Goal: Transaction & Acquisition: Purchase product/service

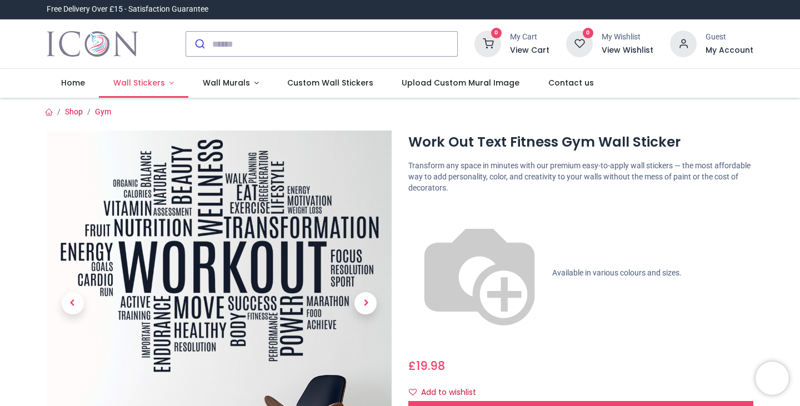
click at [152, 82] on span "Wall Stickers" at bounding box center [139, 82] width 52 height 11
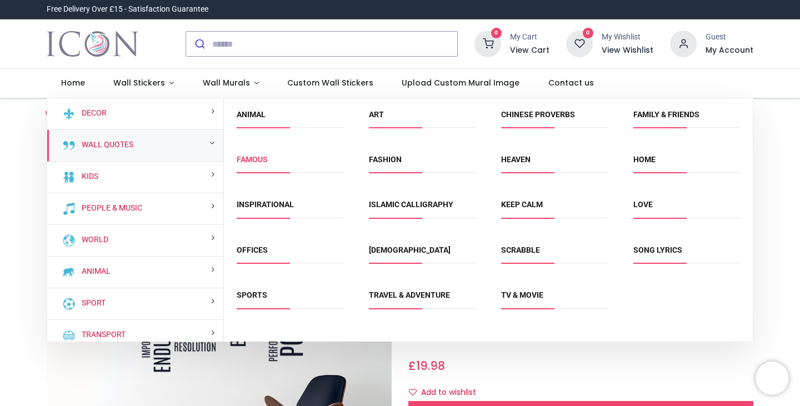
click at [253, 157] on link "Famous" at bounding box center [252, 159] width 31 height 9
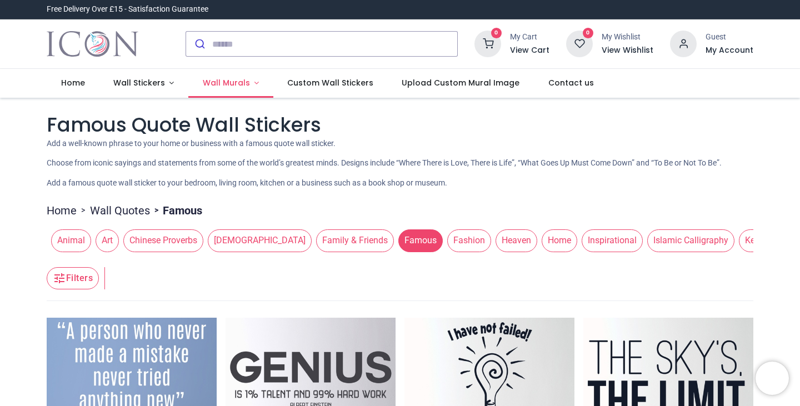
click at [223, 83] on span "Wall Murals" at bounding box center [226, 82] width 47 height 11
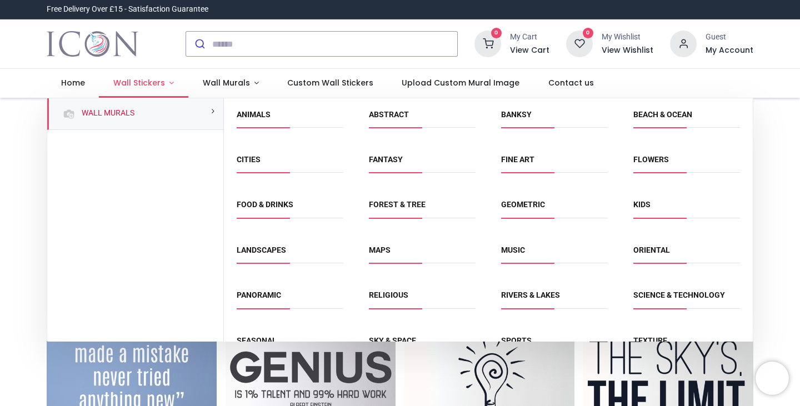
click at [136, 77] on link "Wall Stickers" at bounding box center [143, 83] width 89 height 29
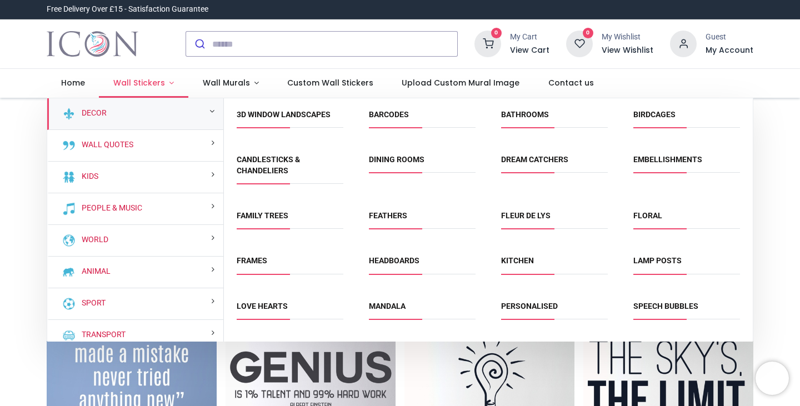
click at [146, 81] on span "Wall Stickers" at bounding box center [139, 82] width 52 height 11
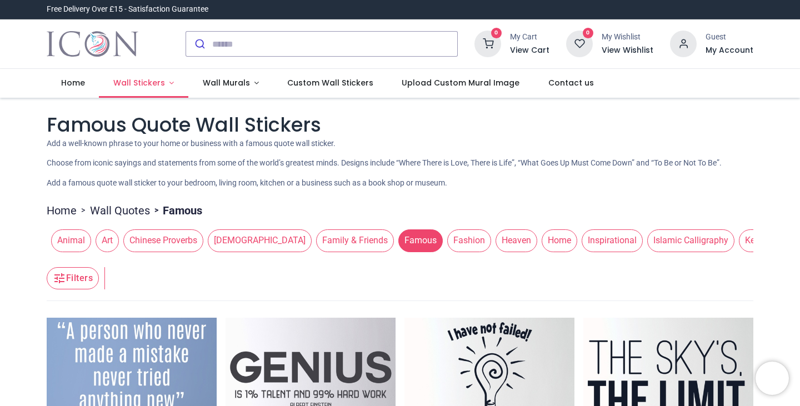
click at [146, 81] on span "Wall Stickers" at bounding box center [139, 82] width 52 height 11
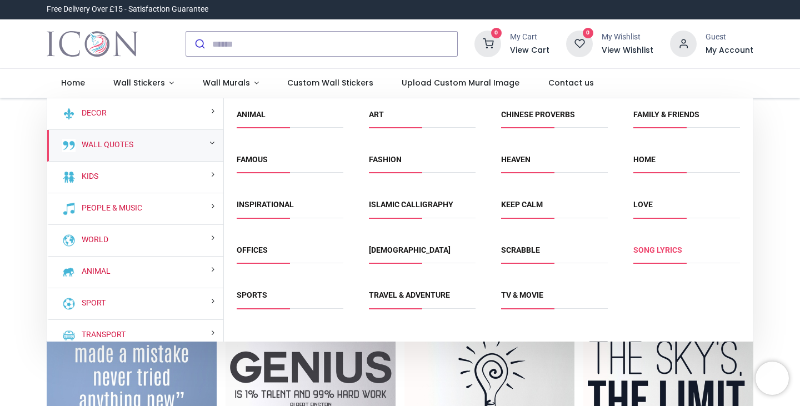
click at [649, 249] on link "Song Lyrics" at bounding box center [657, 250] width 49 height 9
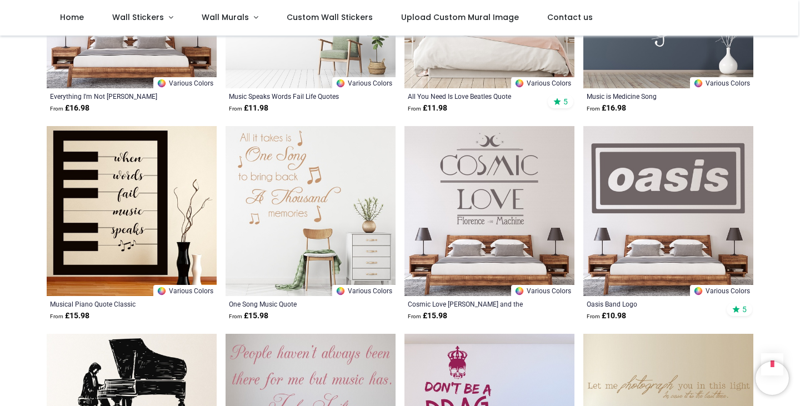
scroll to position [1182, 0]
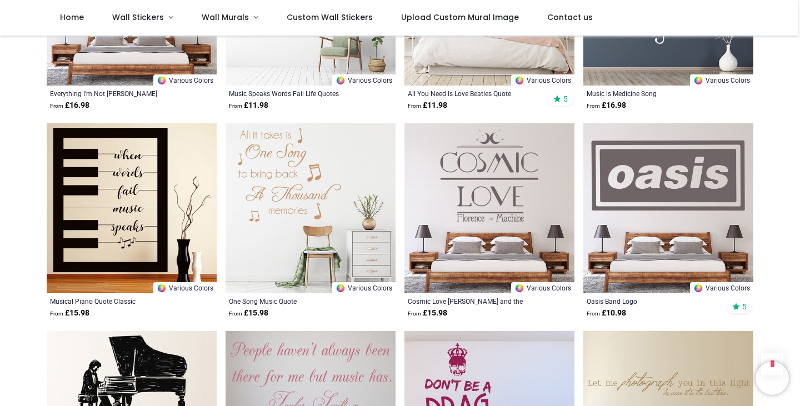
click at [659, 194] on img at bounding box center [668, 208] width 170 height 170
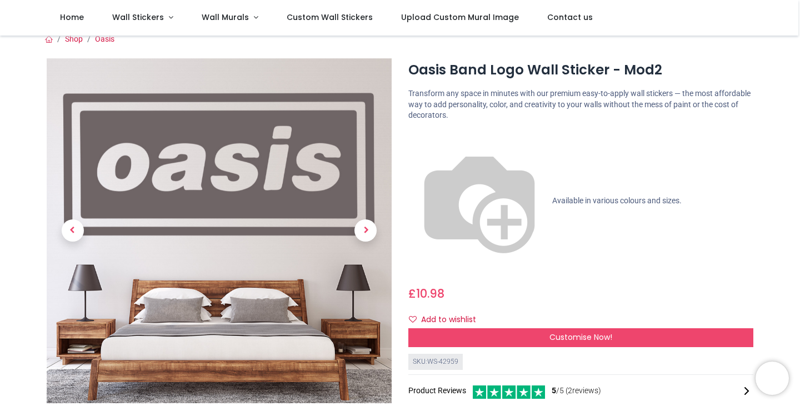
scroll to position [7, 0]
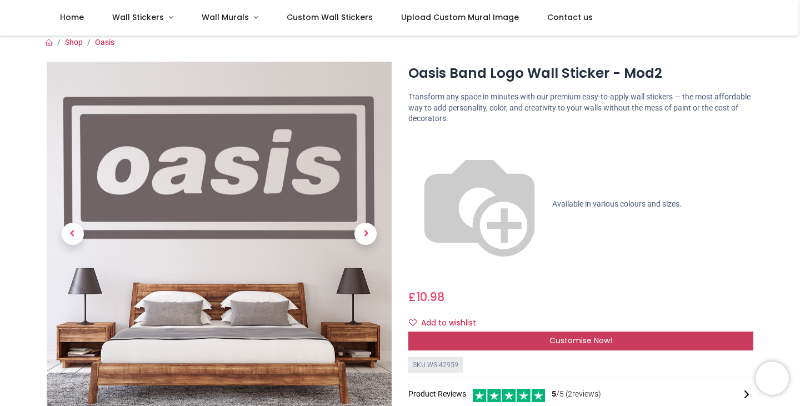
click at [588, 335] on span "Customise Now!" at bounding box center [580, 340] width 63 height 11
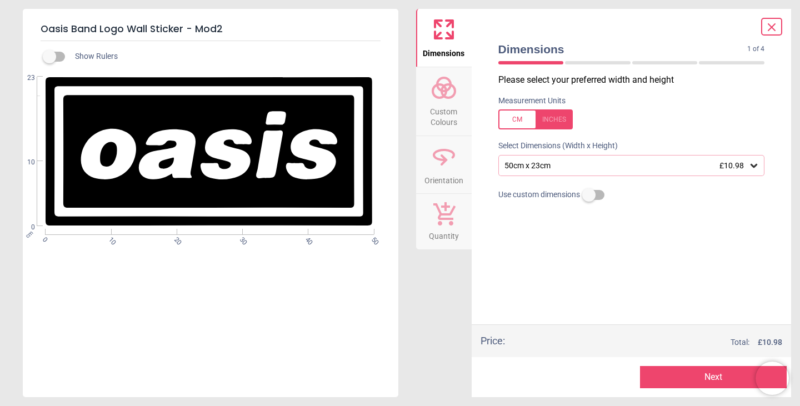
click at [752, 167] on icon at bounding box center [754, 166] width 7 height 4
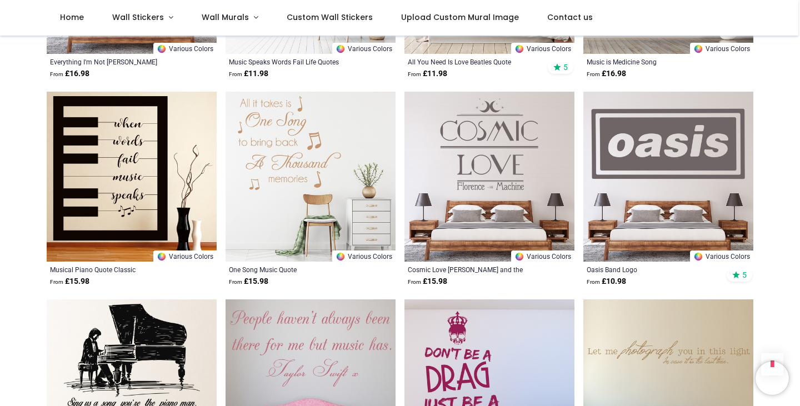
scroll to position [1219, 0]
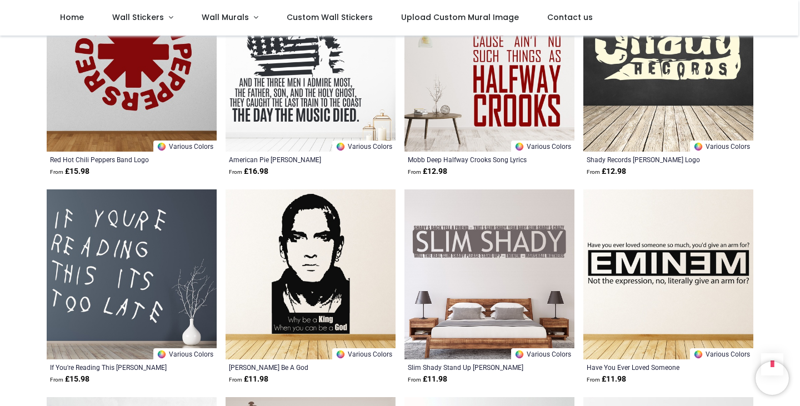
scroll to position [2573, 0]
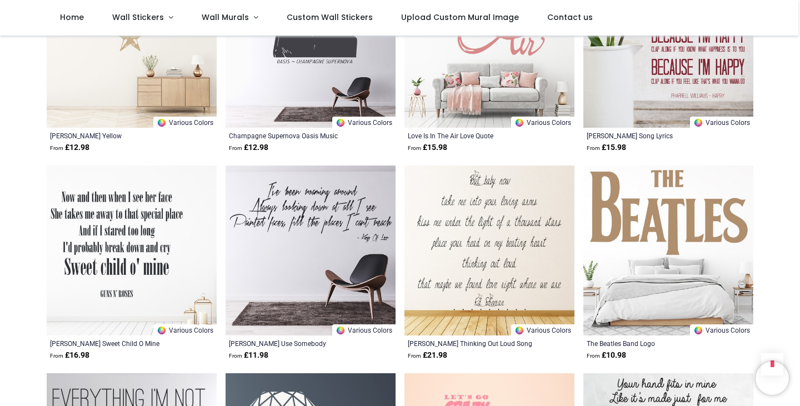
scroll to position [4063, 0]
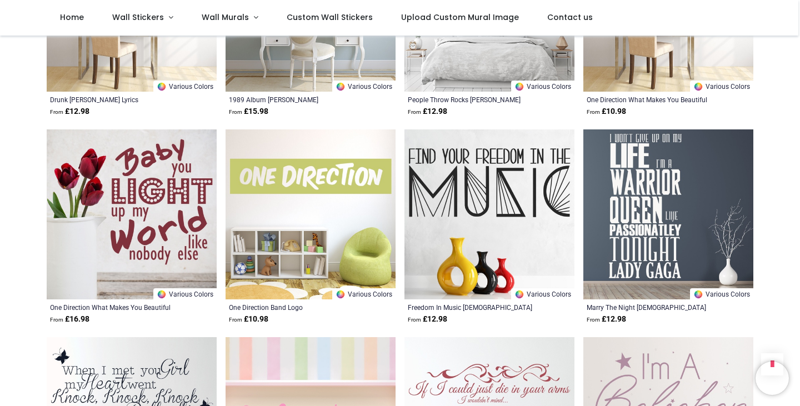
scroll to position [5629, 0]
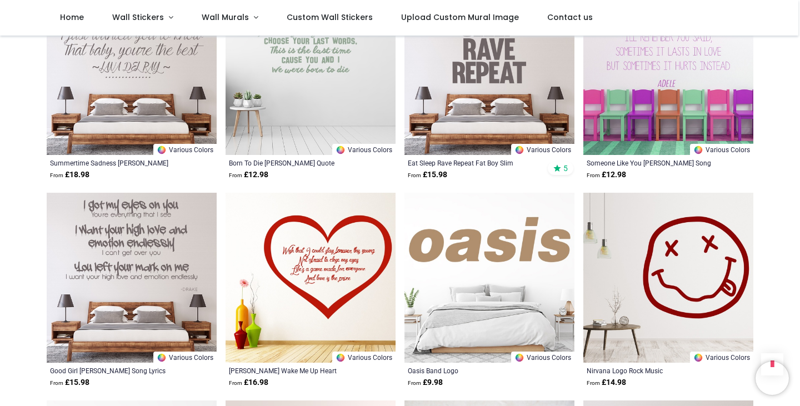
scroll to position [4831, 0]
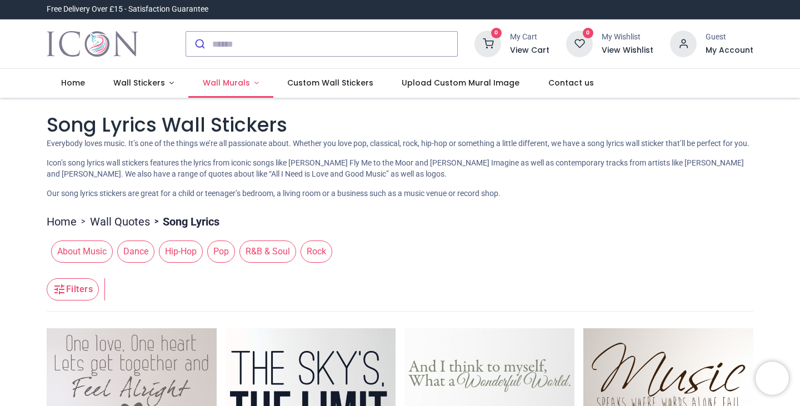
click at [229, 88] on span "Wall Murals" at bounding box center [226, 82] width 47 height 11
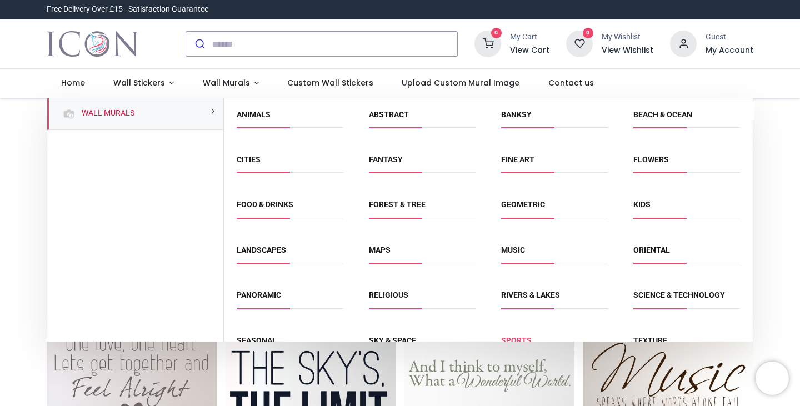
click at [513, 337] on link "Sports" at bounding box center [516, 340] width 31 height 9
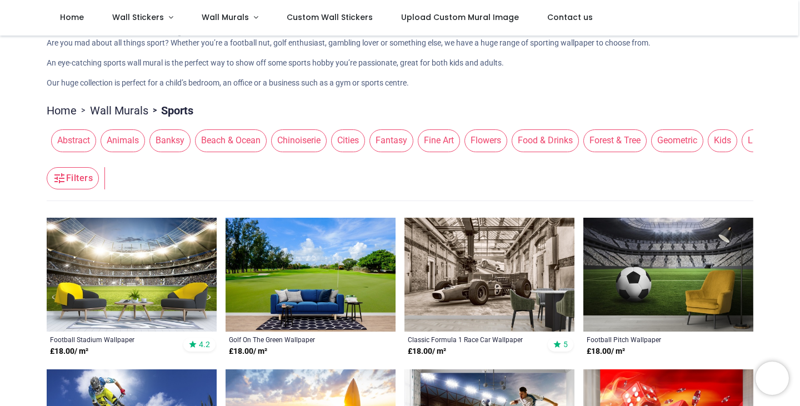
scroll to position [2, 0]
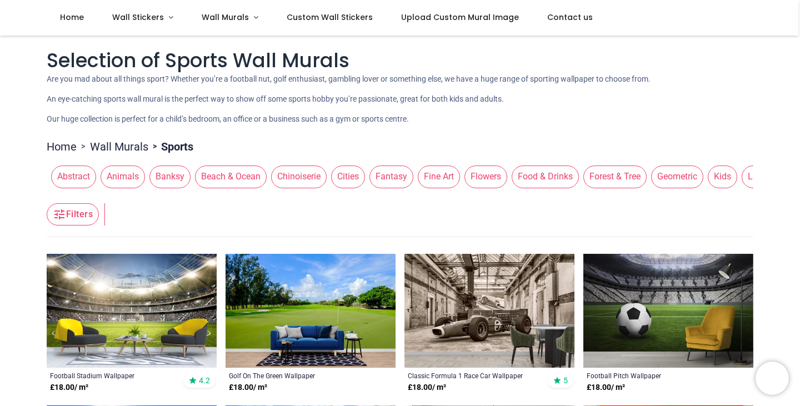
drag, startPoint x: 301, startPoint y: 196, endPoint x: 376, endPoint y: 197, distance: 75.0
click at [376, 197] on header "Filters Filters" at bounding box center [400, 215] width 707 height 44
drag, startPoint x: 347, startPoint y: 195, endPoint x: 389, endPoint y: 194, distance: 42.2
click at [389, 194] on header "Filters Filters" at bounding box center [400, 215] width 707 height 44
click at [387, 194] on header "Filters Filters" at bounding box center [400, 215] width 707 height 44
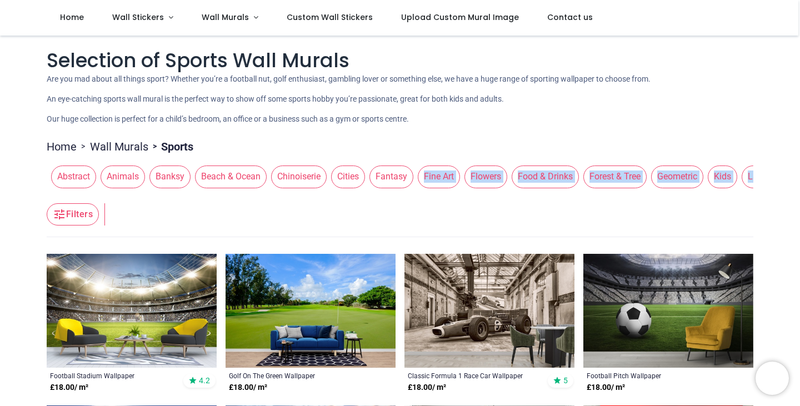
drag, startPoint x: 387, startPoint y: 194, endPoint x: 411, endPoint y: 193, distance: 23.4
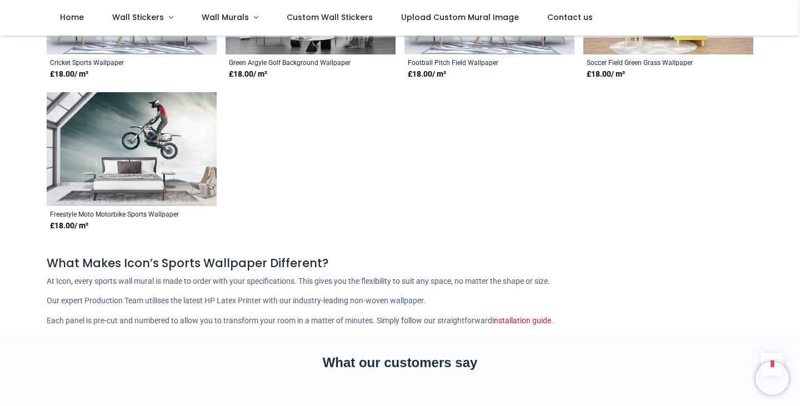
scroll to position [324, 0]
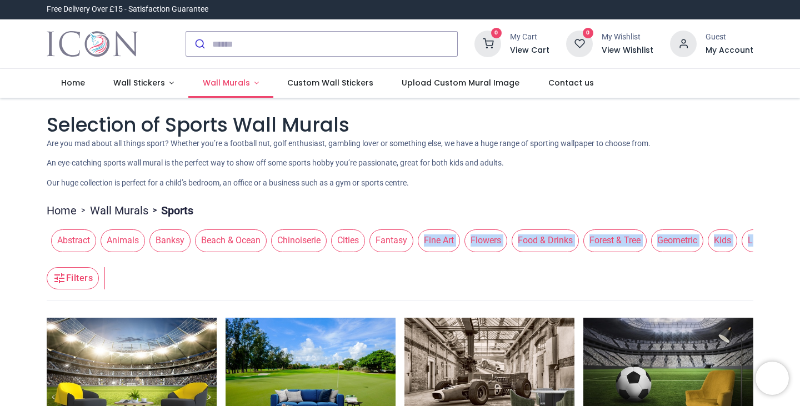
click at [236, 89] on link "Wall Murals" at bounding box center [230, 83] width 85 height 29
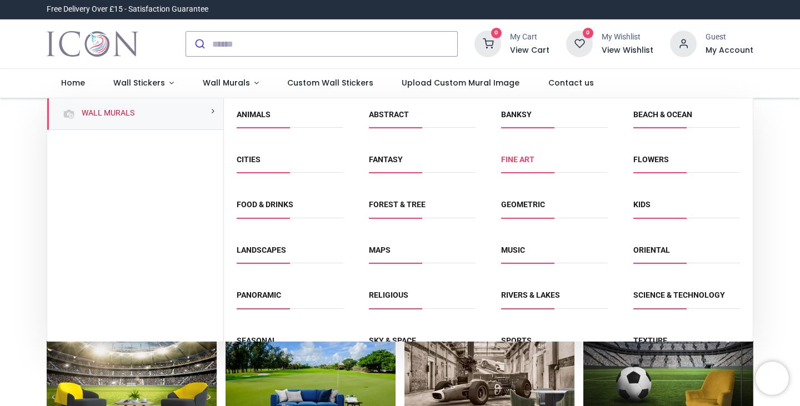
click at [517, 162] on link "Fine Art" at bounding box center [517, 159] width 33 height 9
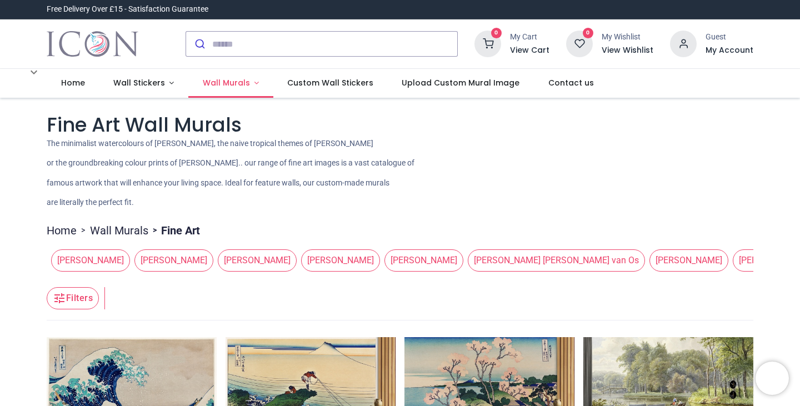
click at [241, 84] on span "Wall Murals" at bounding box center [226, 82] width 47 height 11
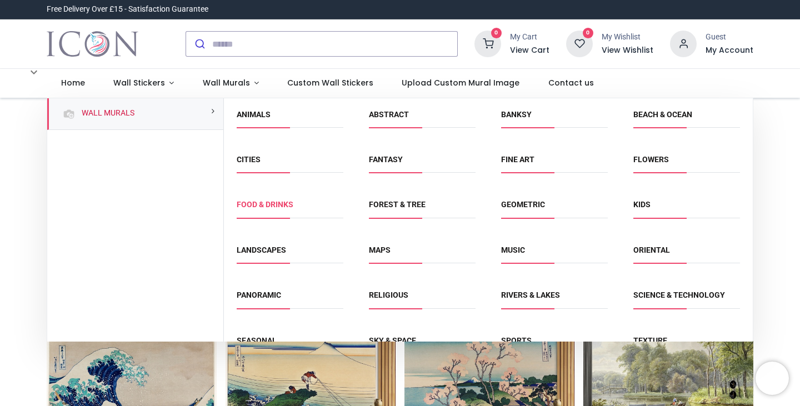
click at [271, 208] on link "Food & Drinks" at bounding box center [265, 204] width 57 height 9
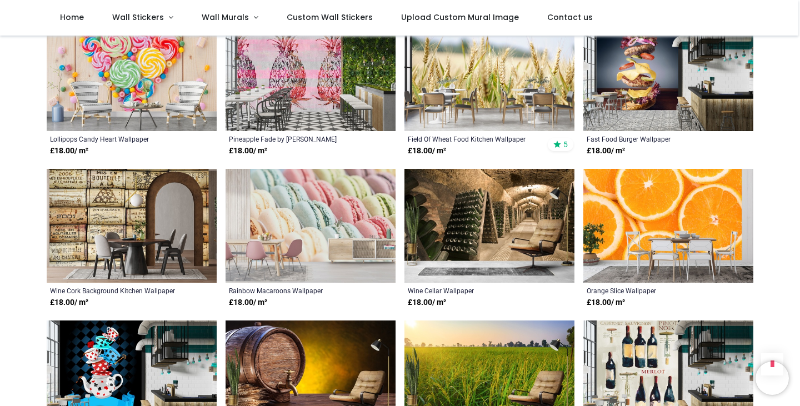
scroll to position [739, 0]
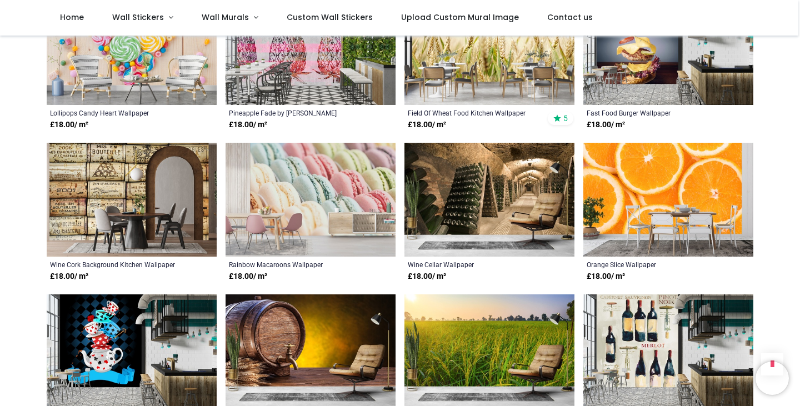
click at [634, 68] on img at bounding box center [668, 48] width 170 height 114
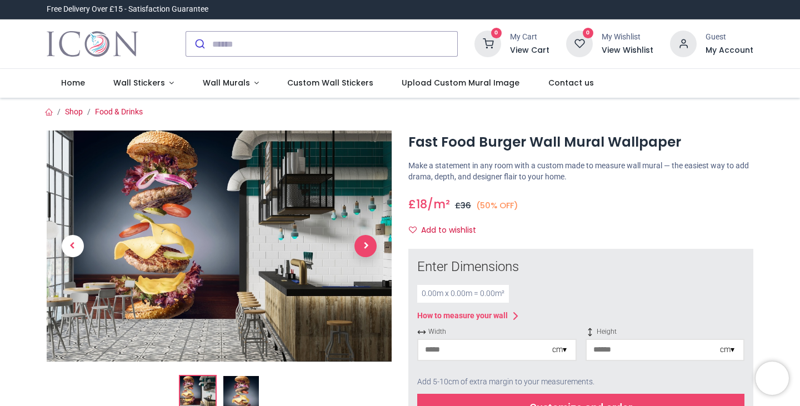
click at [364, 238] on span "Next" at bounding box center [365, 246] width 22 height 22
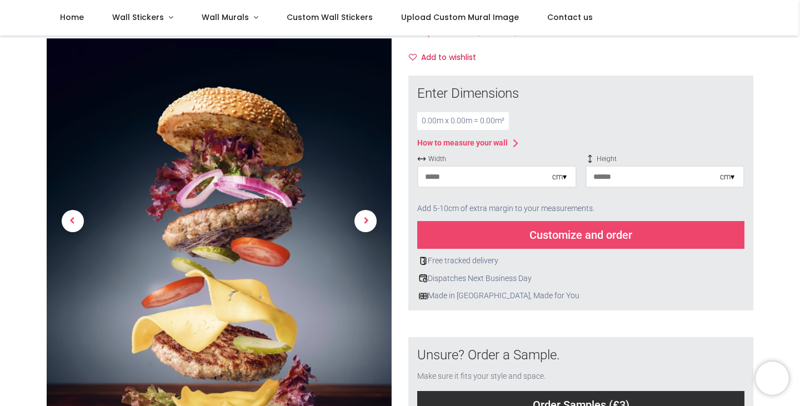
scroll to position [116, 0]
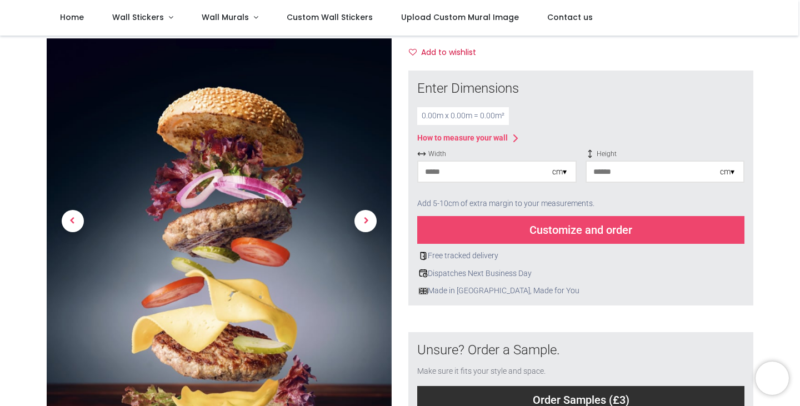
click at [469, 171] on input "number" at bounding box center [485, 172] width 134 height 20
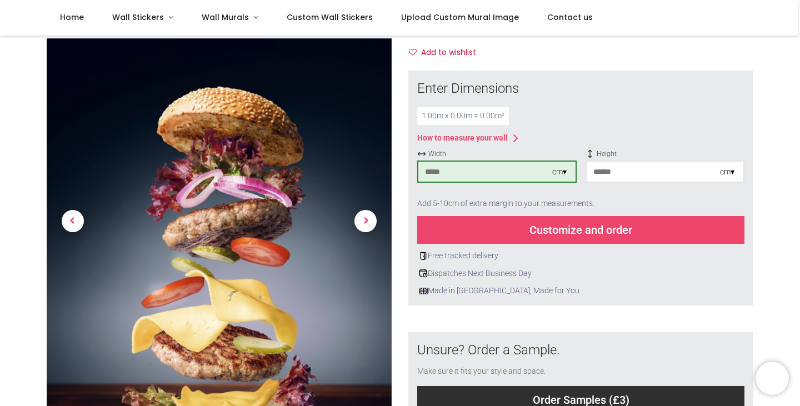
type input "***"
click at [616, 171] on input "number" at bounding box center [654, 172] width 134 height 20
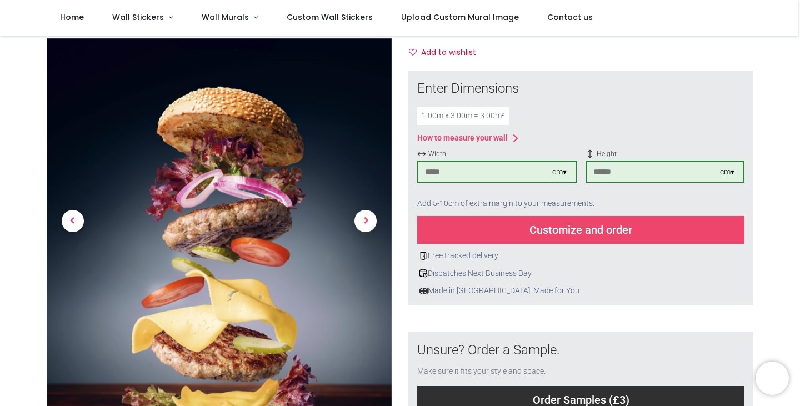
type input "***"
click at [582, 230] on div "Customize and order" at bounding box center [580, 230] width 327 height 28
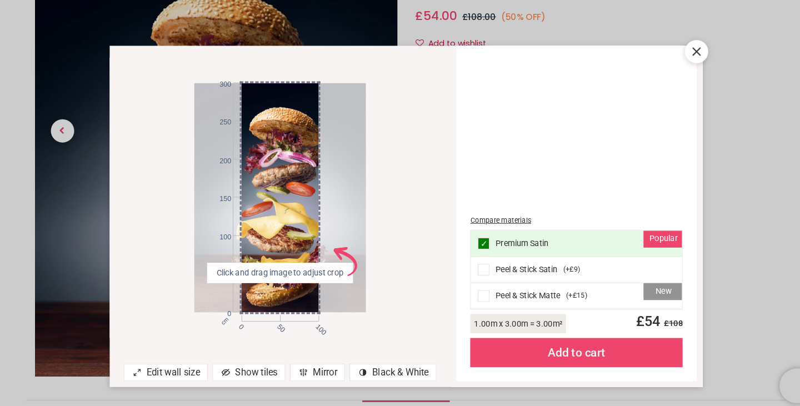
click at [676, 56] on icon at bounding box center [676, 59] width 13 height 13
